Goal: Find specific page/section: Find specific page/section

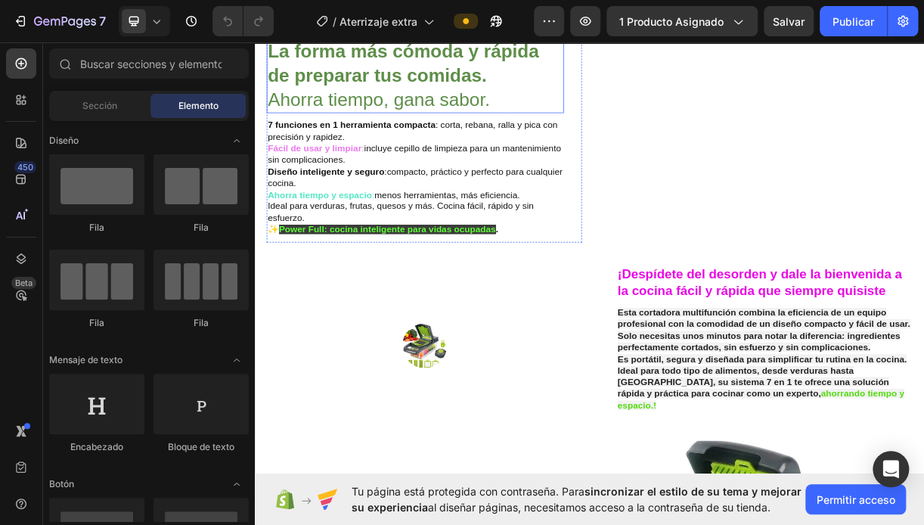
scroll to position [302, 0]
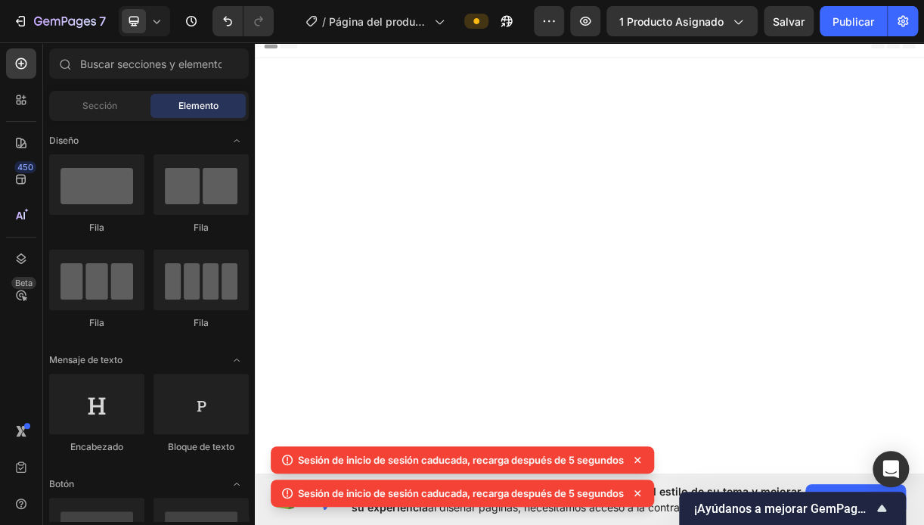
scroll to position [680, 0]
